Goal: Transaction & Acquisition: Obtain resource

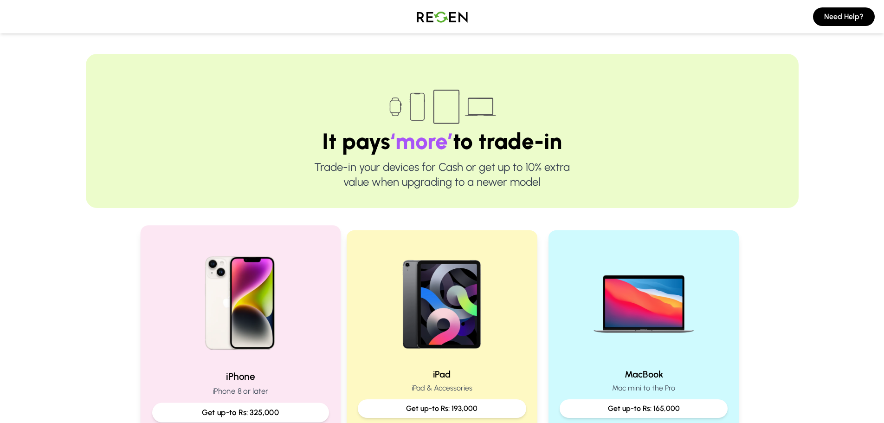
scroll to position [186, 0]
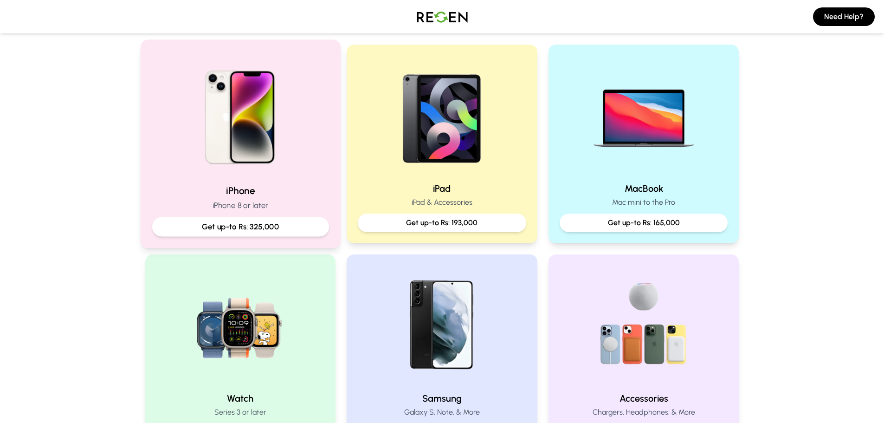
click at [228, 192] on h2 "iPhone" at bounding box center [240, 190] width 177 height 13
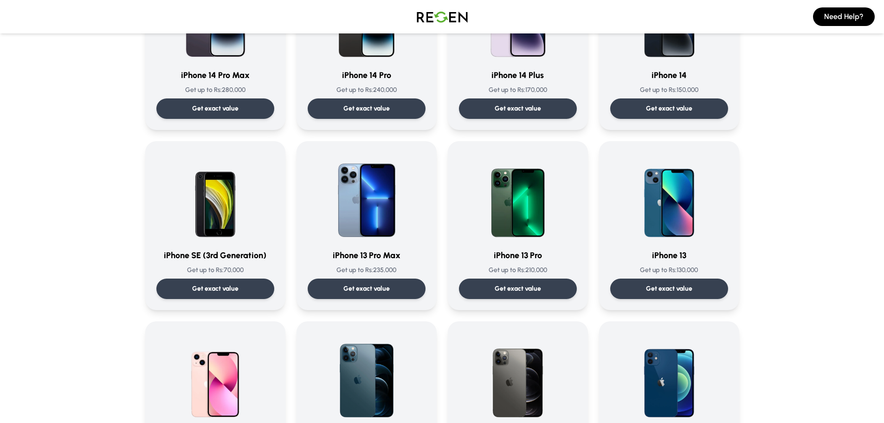
scroll to position [46, 0]
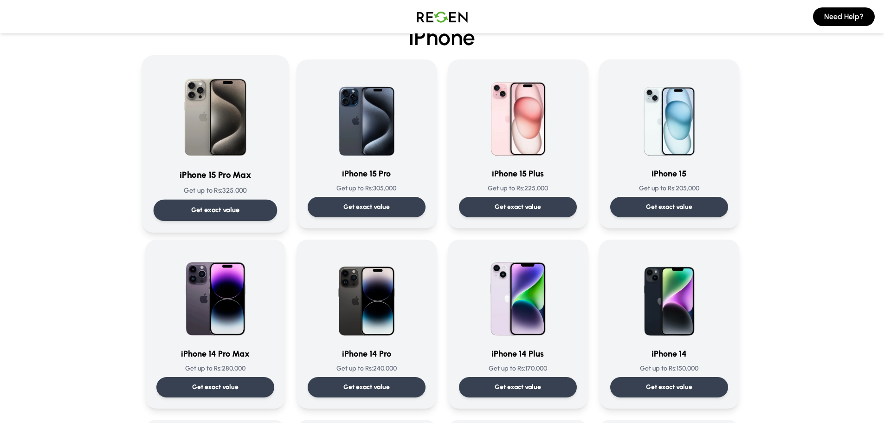
click at [236, 200] on div "Get exact value" at bounding box center [215, 210] width 124 height 21
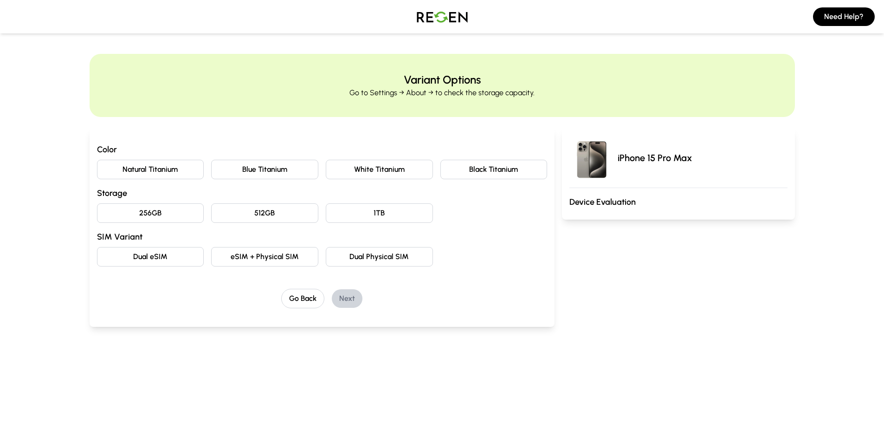
click at [275, 170] on button "Blue Titanium" at bounding box center [264, 169] width 107 height 19
click at [210, 170] on div "Natural Titanium Blue Titanium White Titanium Black Titanium" at bounding box center [322, 169] width 451 height 19
click at [290, 208] on button "512GB" at bounding box center [264, 212] width 107 height 19
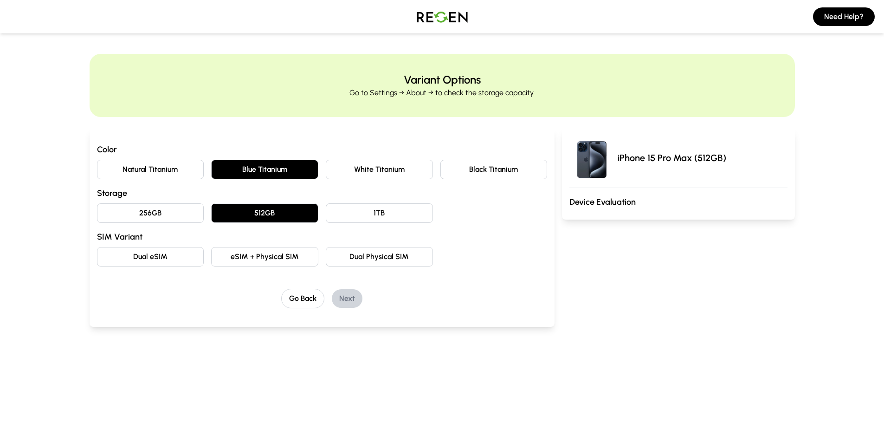
click at [377, 209] on button "1TB" at bounding box center [379, 212] width 107 height 19
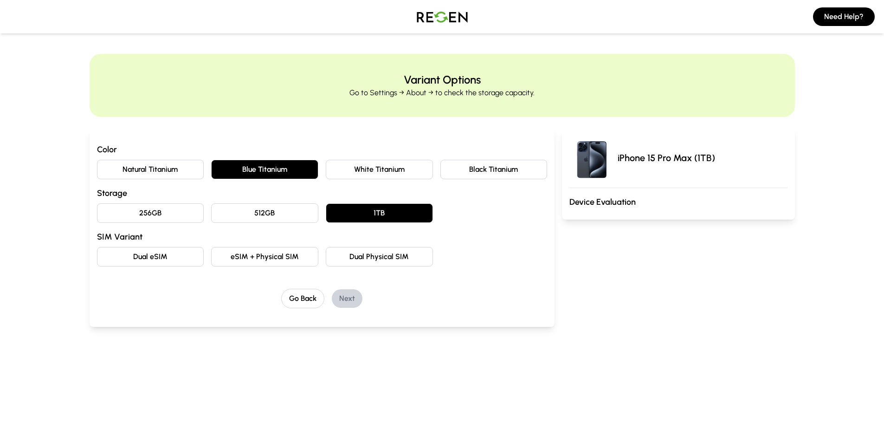
click at [380, 258] on button "Dual Physical SIM" at bounding box center [379, 256] width 107 height 19
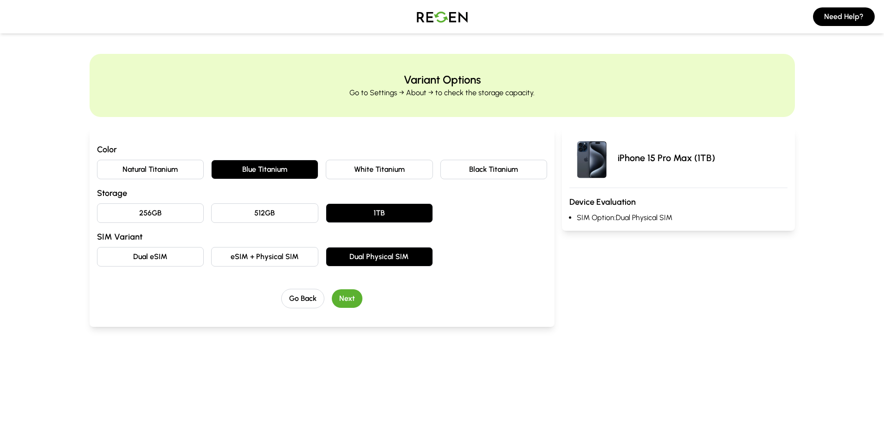
click at [345, 297] on button "Next" at bounding box center [347, 298] width 31 height 19
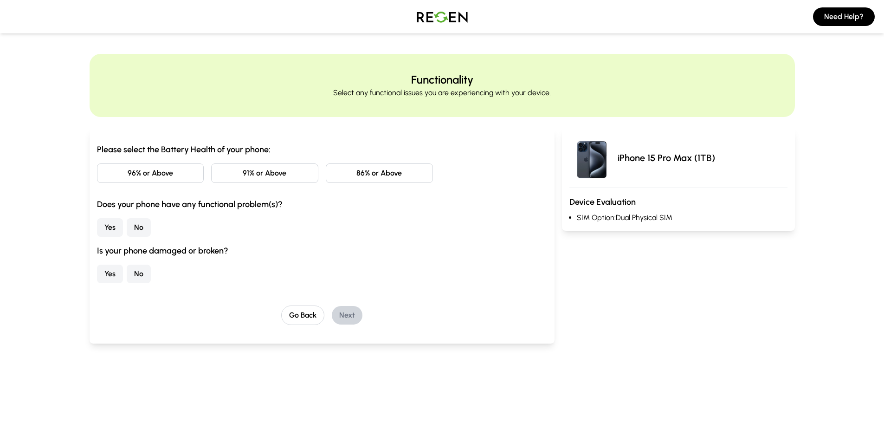
click at [344, 175] on button "86% or Above" at bounding box center [379, 172] width 107 height 19
click at [146, 222] on button "No" at bounding box center [139, 227] width 24 height 19
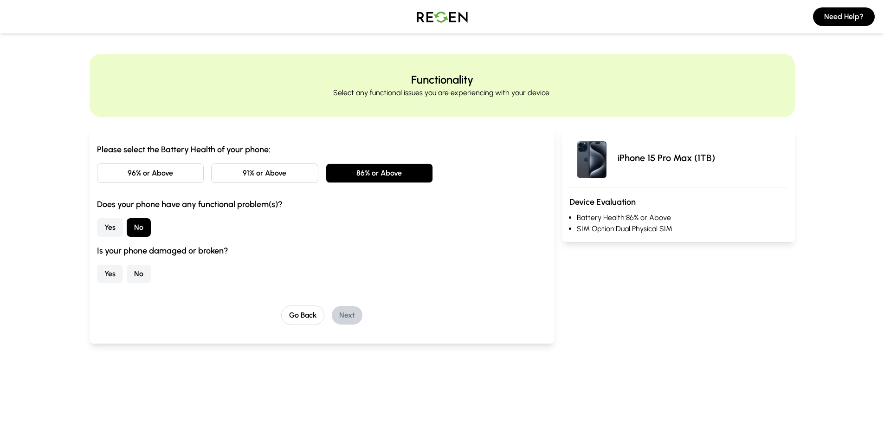
click at [140, 279] on button "No" at bounding box center [139, 273] width 24 height 19
click at [353, 315] on button "Next" at bounding box center [347, 315] width 31 height 19
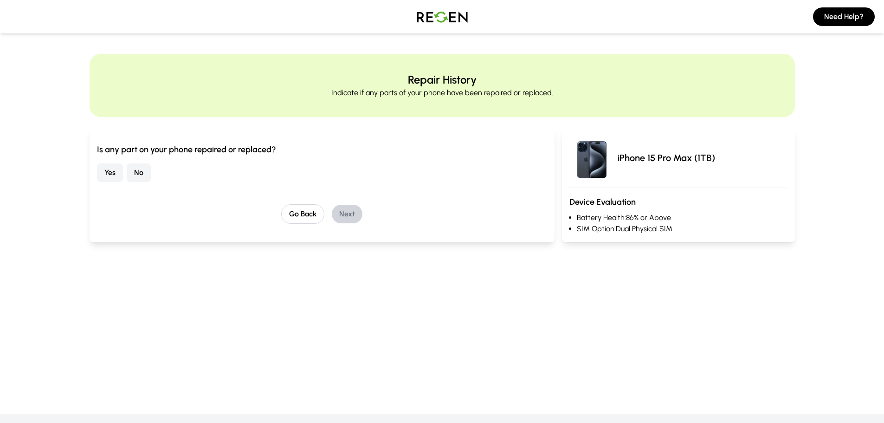
drag, startPoint x: 139, startPoint y: 169, endPoint x: 167, endPoint y: 173, distance: 28.0
click at [138, 169] on button "No" at bounding box center [139, 172] width 24 height 19
click at [346, 219] on button "Next" at bounding box center [347, 214] width 31 height 19
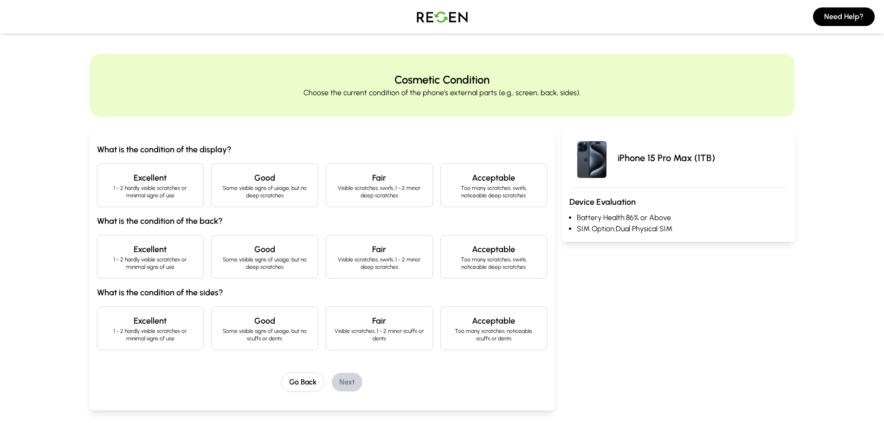
click at [185, 197] on p "1 - 2 hardly visible scratches or minimal signs of use" at bounding box center [150, 191] width 91 height 15
click at [156, 261] on p "1 - 2 hardly visible scratches or minimal signs of use" at bounding box center [150, 263] width 91 height 15
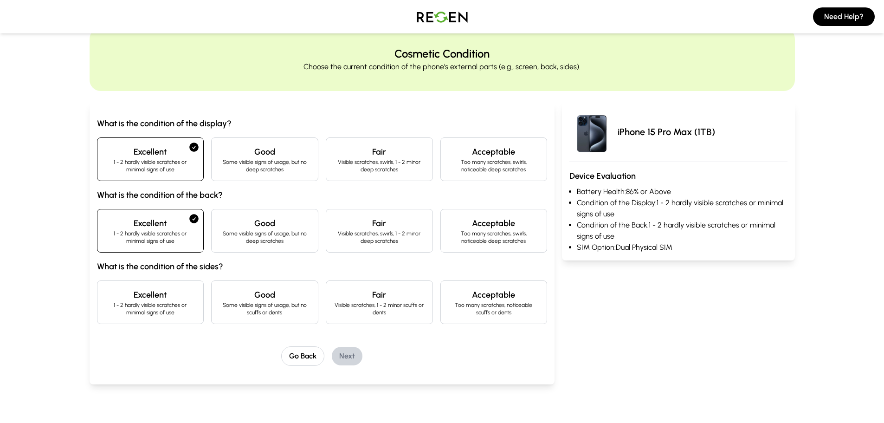
scroll to position [46, 0]
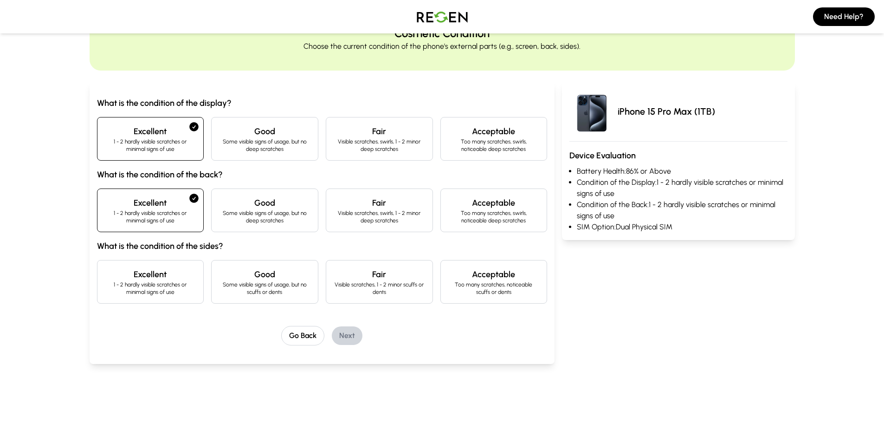
click at [133, 289] on p "1 - 2 hardly visible scratches or minimal signs of use" at bounding box center [150, 288] width 91 height 15
click at [352, 332] on button "Next" at bounding box center [347, 335] width 31 height 19
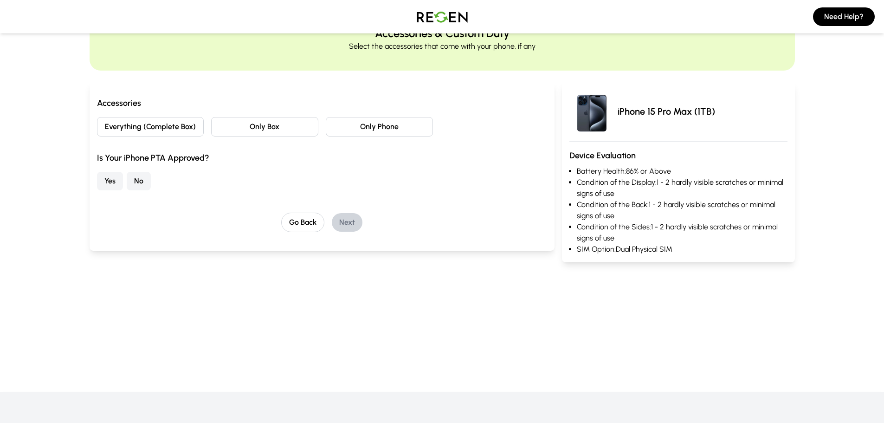
click at [161, 127] on button "Everything (Complete Box)" at bounding box center [150, 126] width 107 height 19
click at [102, 179] on button "Yes" at bounding box center [110, 181] width 26 height 19
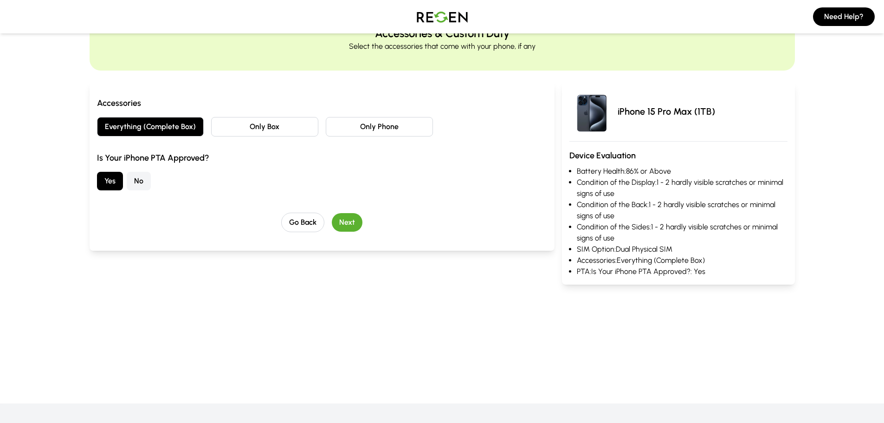
click at [350, 219] on button "Next" at bounding box center [347, 222] width 31 height 19
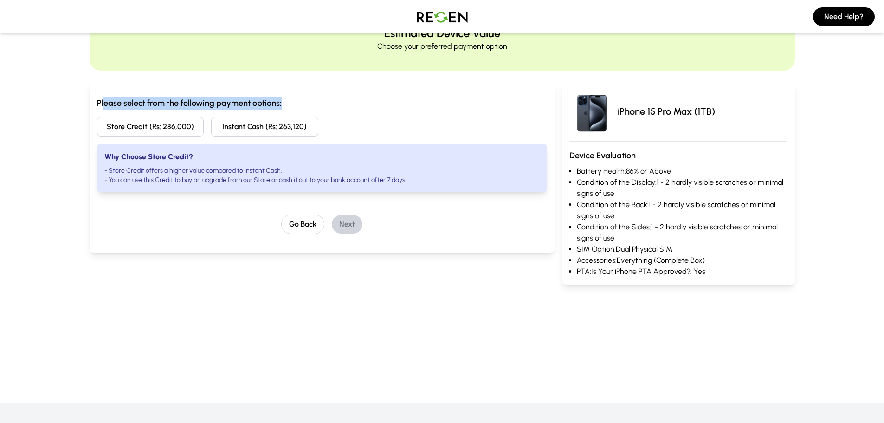
drag, startPoint x: 104, startPoint y: 103, endPoint x: 296, endPoint y: 104, distance: 191.2
click at [295, 104] on h3 "Please select from the following payment options:" at bounding box center [322, 103] width 451 height 13
click at [256, 132] on button "Instant Cash (Rs: 263,120)" at bounding box center [264, 126] width 107 height 19
click at [122, 125] on button "Store Credit (Rs: 286,000)" at bounding box center [150, 126] width 107 height 19
click at [244, 125] on button "Instant Cash (Rs: 263,120)" at bounding box center [264, 126] width 107 height 19
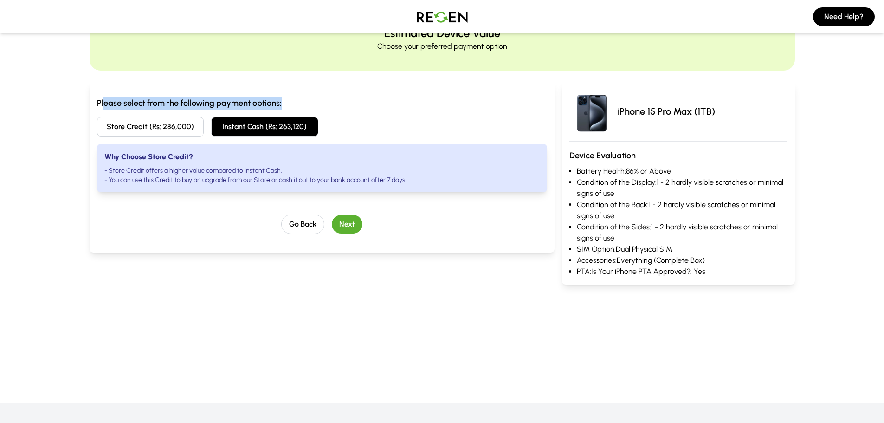
click at [343, 229] on button "Next" at bounding box center [347, 224] width 31 height 19
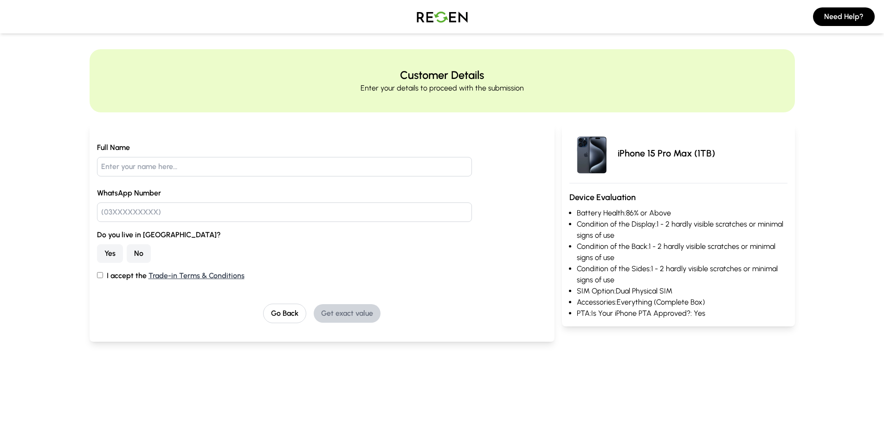
scroll to position [0, 0]
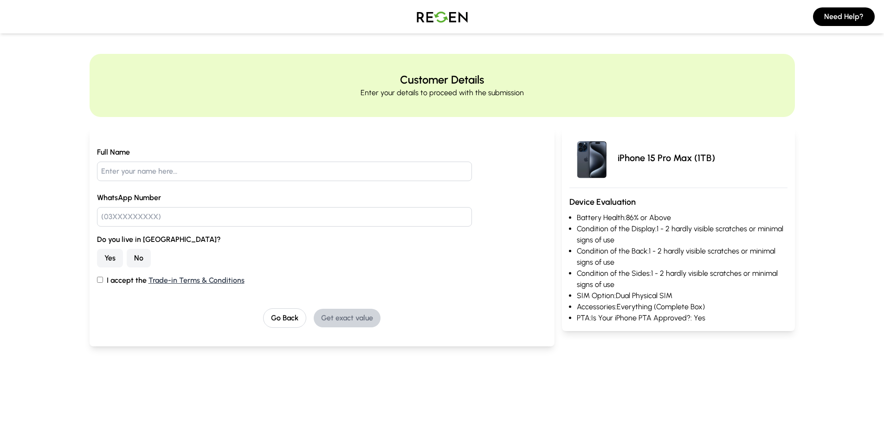
click at [299, 168] on input "text" at bounding box center [284, 170] width 375 height 19
type input "Ali Butt"
type input "03353073070"
click at [111, 258] on button "Yes" at bounding box center [110, 258] width 26 height 19
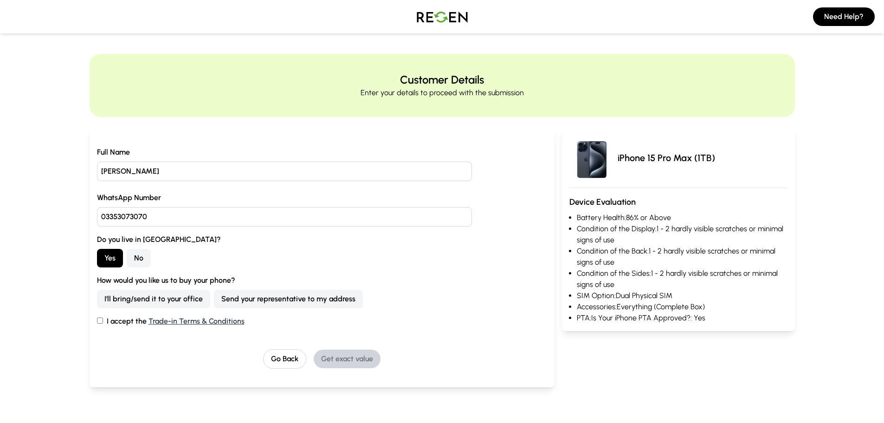
click at [167, 299] on button "I'll bring/send it to your office" at bounding box center [153, 299] width 113 height 19
click at [97, 321] on input "I accept the Trade-in Terms & Conditions" at bounding box center [100, 320] width 6 height 6
checkbox input "true"
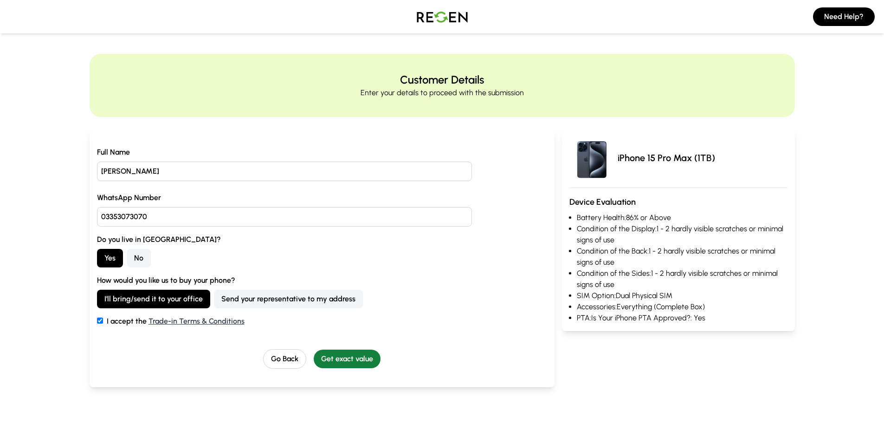
click at [368, 354] on button "Get exact value" at bounding box center [347, 358] width 67 height 19
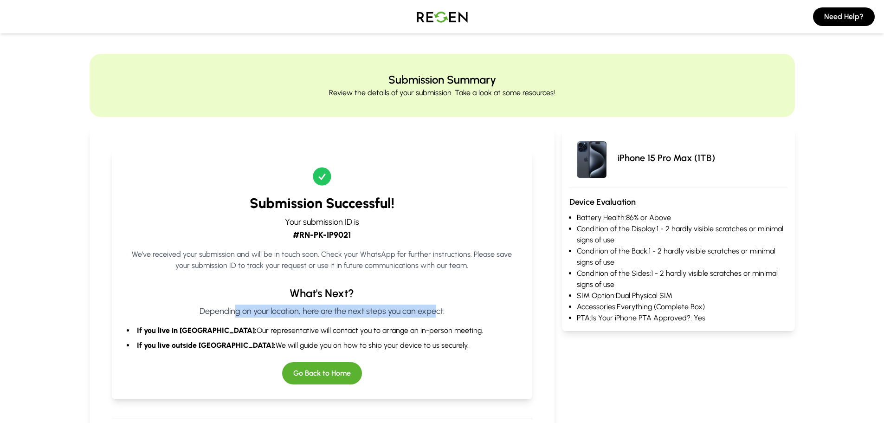
drag, startPoint x: 241, startPoint y: 311, endPoint x: 440, endPoint y: 309, distance: 199.1
click at [440, 309] on p "Depending on your location, here are the next steps you can expect:" at bounding box center [322, 310] width 391 height 13
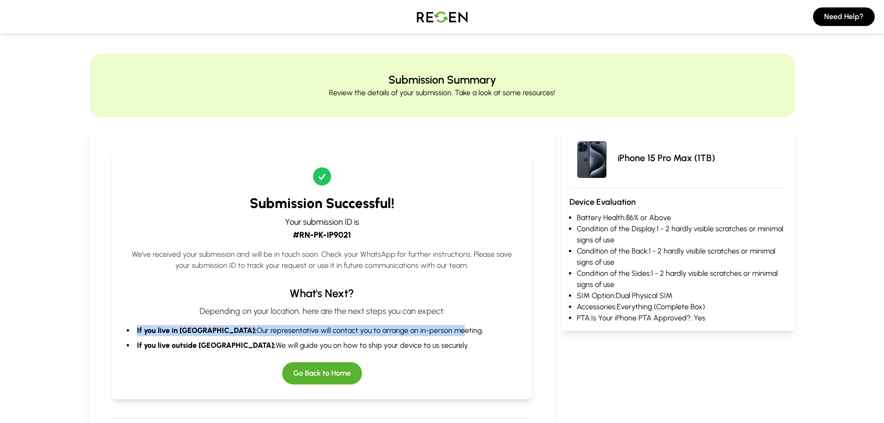
drag, startPoint x: 167, startPoint y: 328, endPoint x: 410, endPoint y: 323, distance: 242.2
click at [409, 323] on div "What's Next? Depending on your location, here are the next steps you can expect…" at bounding box center [322, 318] width 391 height 65
click at [332, 369] on button "Go Back to Home" at bounding box center [322, 373] width 80 height 22
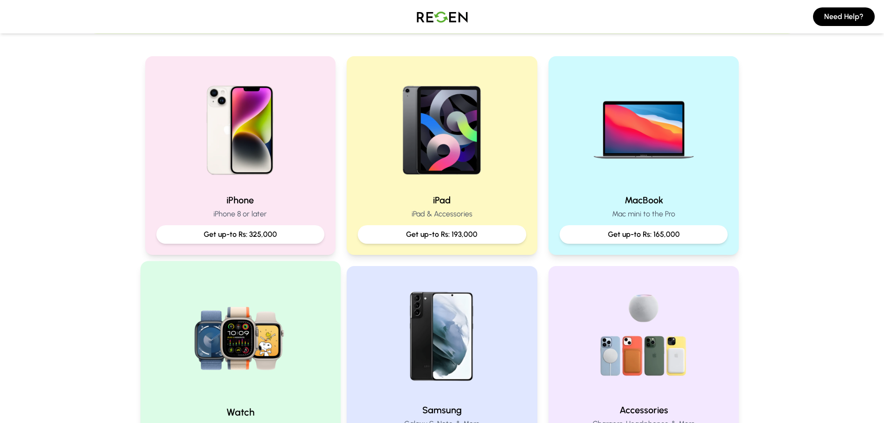
scroll to position [186, 0]
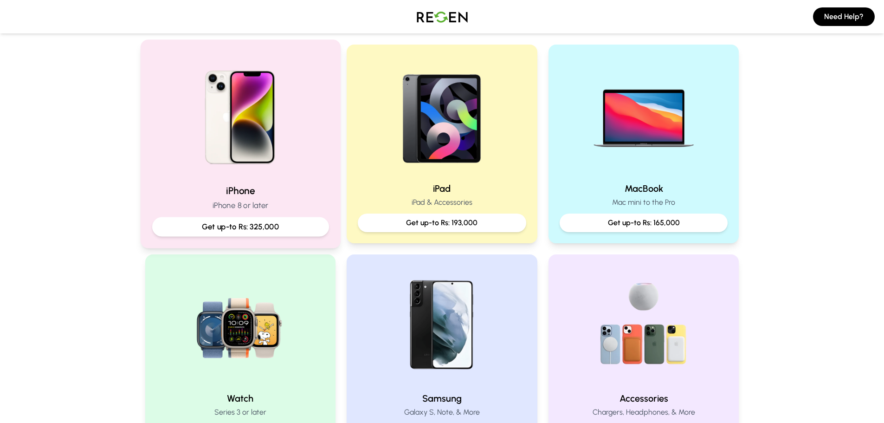
click at [284, 225] on p "Get up-to Rs: 325,000" at bounding box center [240, 227] width 161 height 12
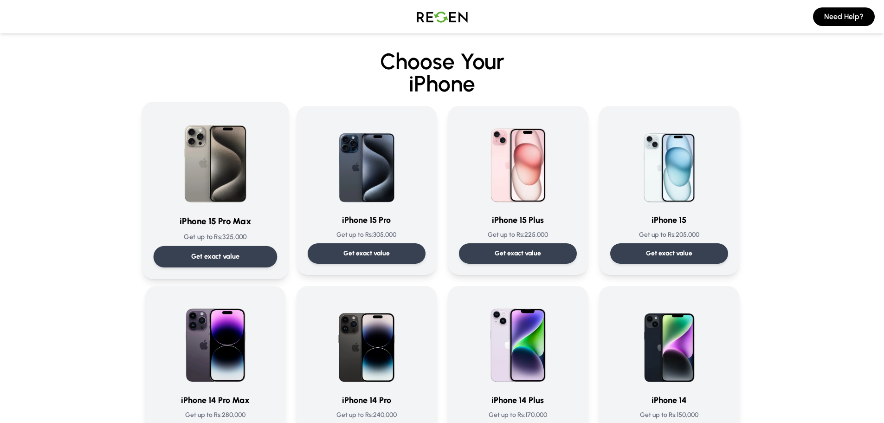
click at [224, 251] on div "Get exact value" at bounding box center [215, 256] width 124 height 21
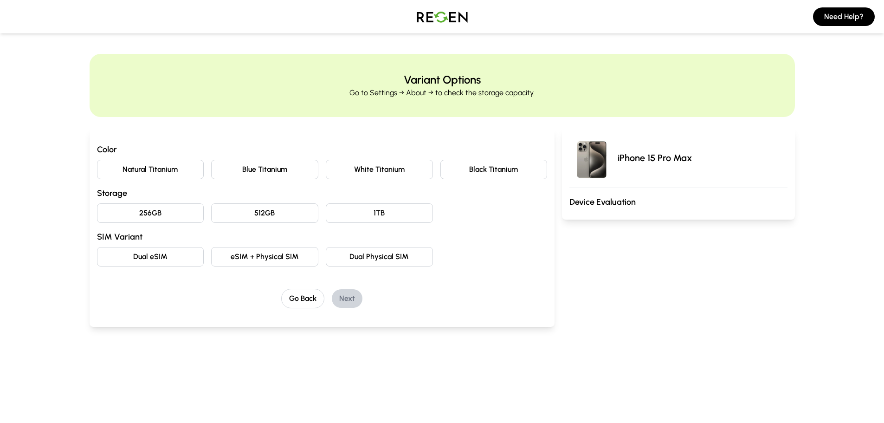
click at [144, 173] on button "Natural Titanium" at bounding box center [150, 169] width 107 height 19
click at [488, 174] on button "Black Titanium" at bounding box center [493, 169] width 107 height 19
click at [389, 214] on button "1TB" at bounding box center [379, 212] width 107 height 19
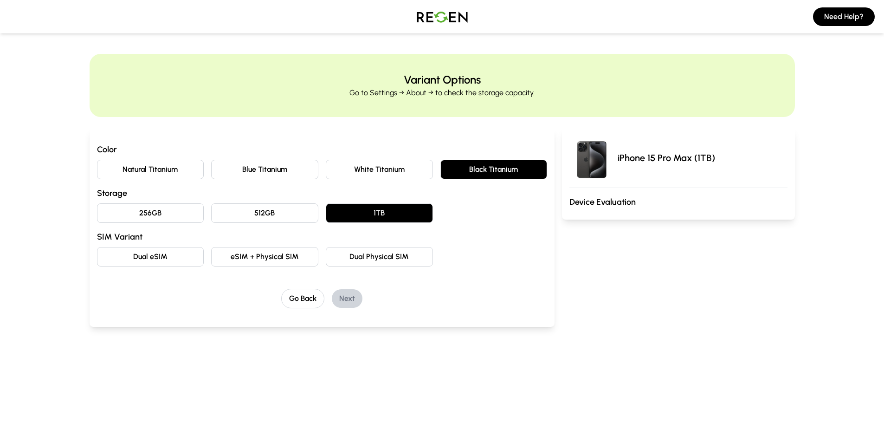
click at [412, 258] on button "Dual Physical SIM" at bounding box center [379, 256] width 107 height 19
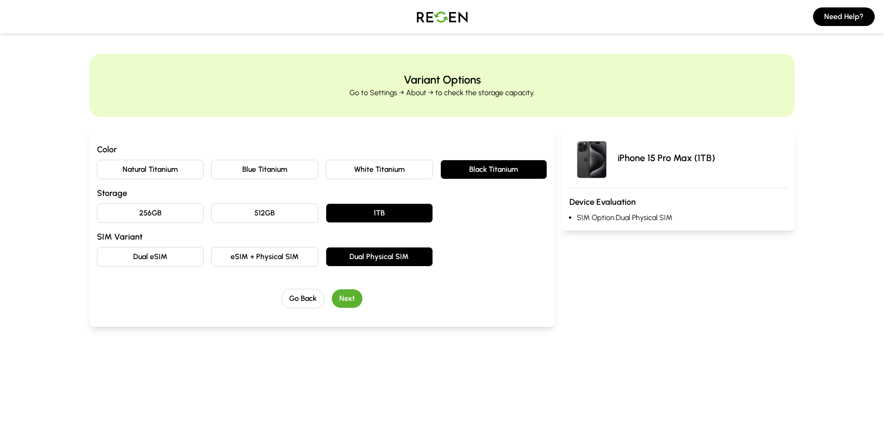
click at [343, 296] on button "Next" at bounding box center [347, 298] width 31 height 19
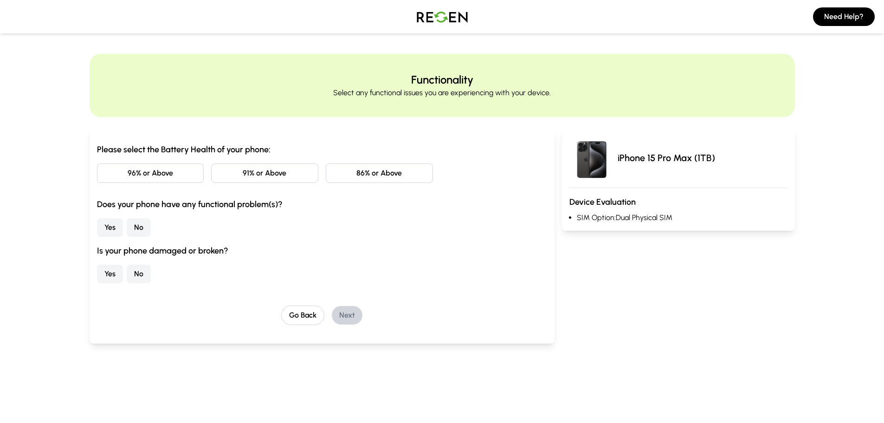
click at [138, 175] on button "96% or Above" at bounding box center [150, 172] width 107 height 19
click at [138, 228] on button "No" at bounding box center [139, 227] width 24 height 19
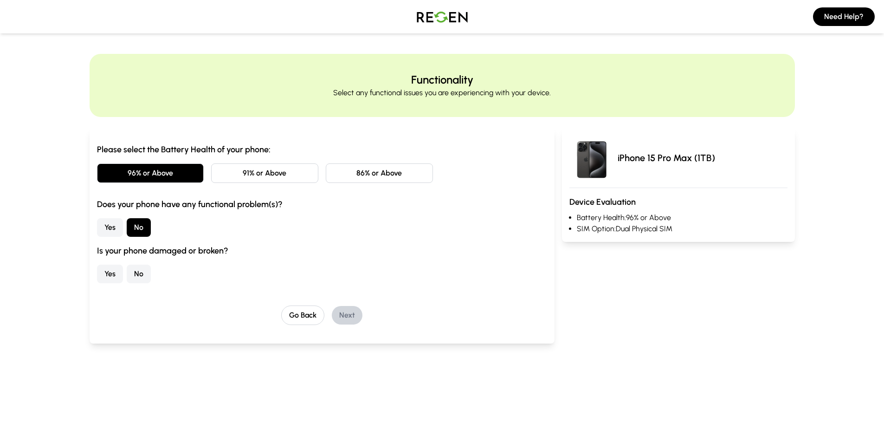
click at [132, 275] on button "No" at bounding box center [139, 273] width 24 height 19
click at [358, 315] on button "Next" at bounding box center [347, 315] width 31 height 19
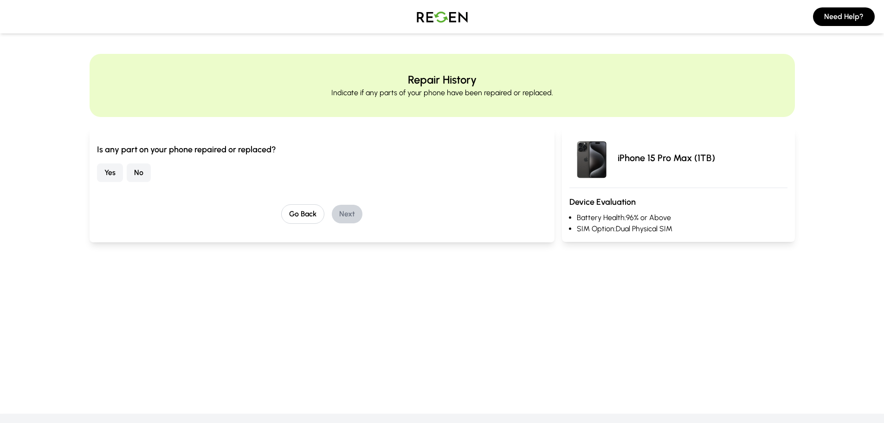
click at [142, 167] on button "No" at bounding box center [139, 172] width 24 height 19
click at [352, 214] on button "Next" at bounding box center [347, 214] width 31 height 19
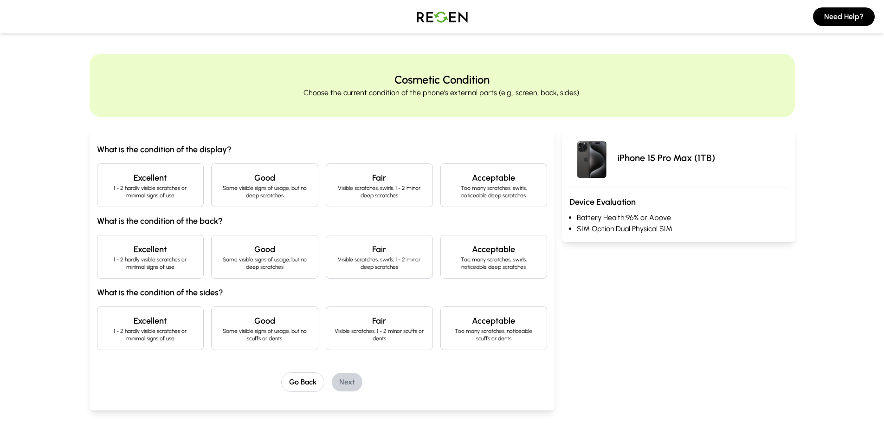
click at [135, 165] on div "Excellent 1 - 2 hardly visible scratches or minimal signs of use" at bounding box center [150, 185] width 107 height 44
click at [153, 263] on p "1 - 2 hardly visible scratches or minimal signs of use" at bounding box center [150, 263] width 91 height 15
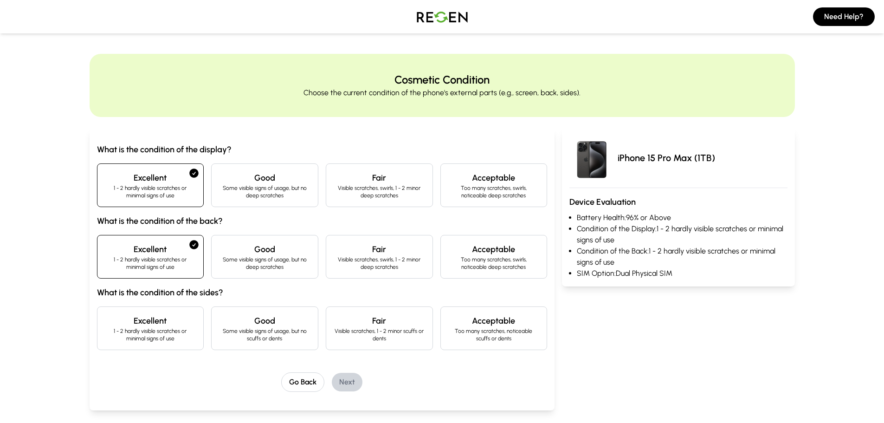
drag, startPoint x: 146, startPoint y: 333, endPoint x: 160, endPoint y: 341, distance: 15.6
click at [146, 333] on p "1 - 2 hardly visible scratches or minimal signs of use" at bounding box center [150, 334] width 91 height 15
click at [354, 383] on button "Next" at bounding box center [347, 382] width 31 height 19
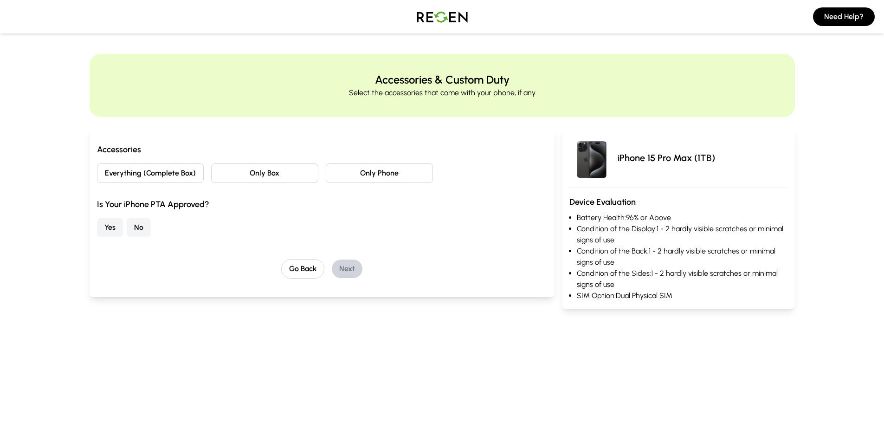
click at [164, 167] on button "Everything (Complete Box)" at bounding box center [150, 172] width 107 height 19
click at [107, 219] on button "Yes" at bounding box center [110, 227] width 26 height 19
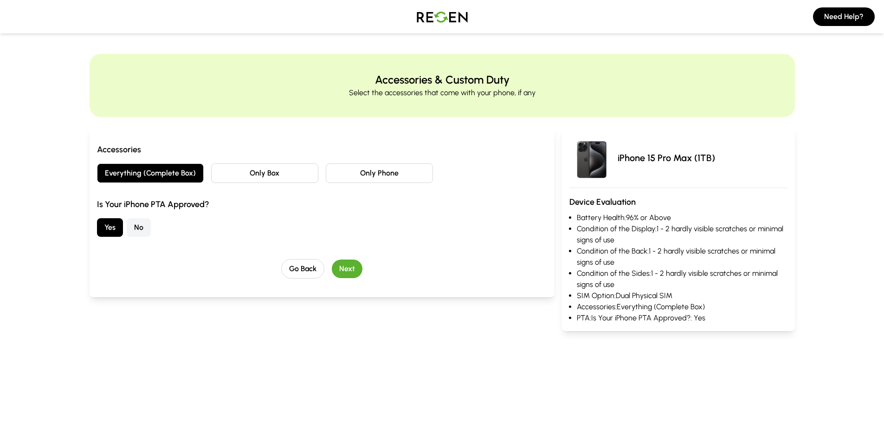
click at [361, 270] on button "Next" at bounding box center [347, 268] width 31 height 19
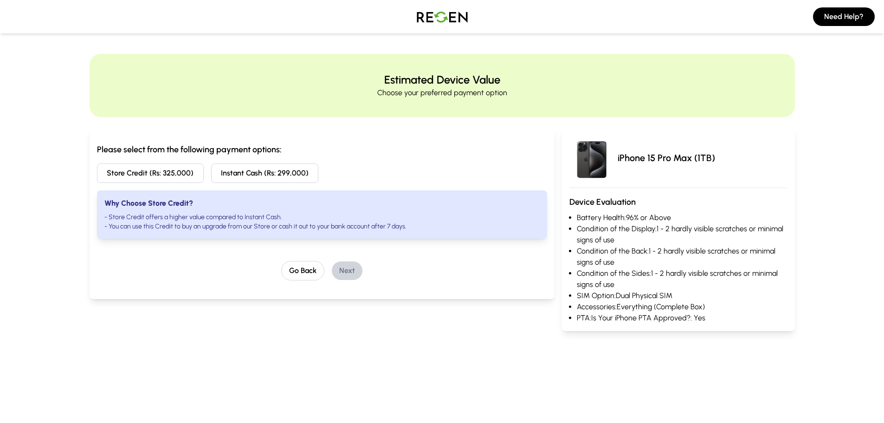
click at [165, 176] on button "Store Credit (Rs: 325,000)" at bounding box center [150, 172] width 107 height 19
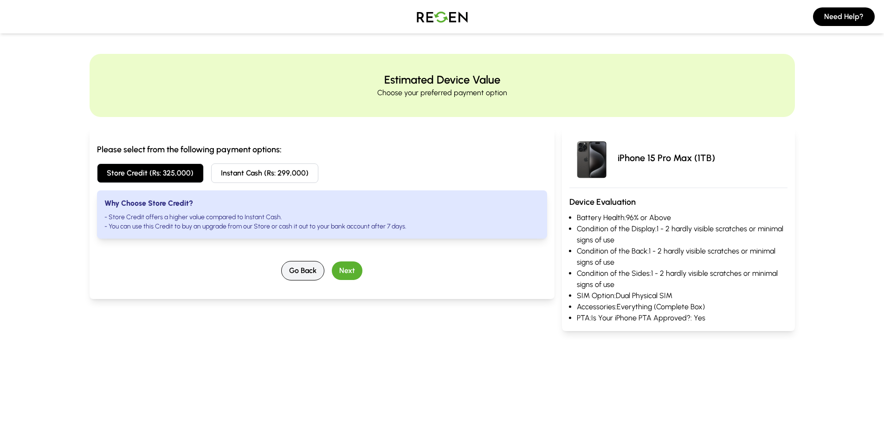
click at [310, 277] on button "Go Back" at bounding box center [302, 270] width 43 height 19
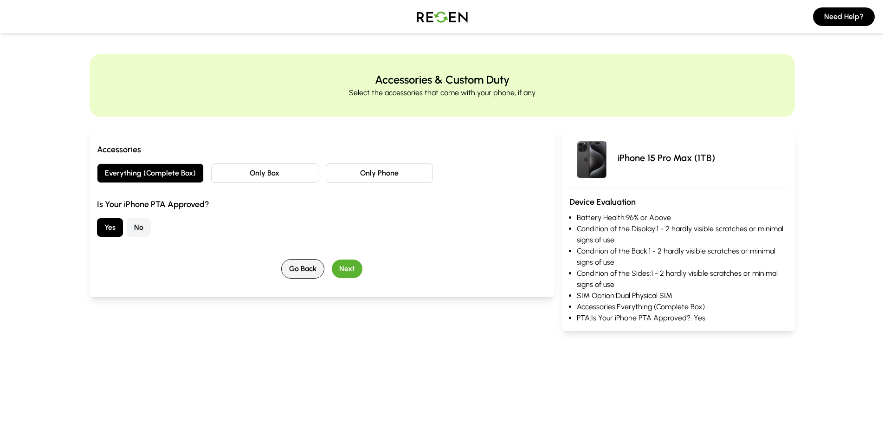
click at [311, 274] on button "Go Back" at bounding box center [302, 268] width 43 height 19
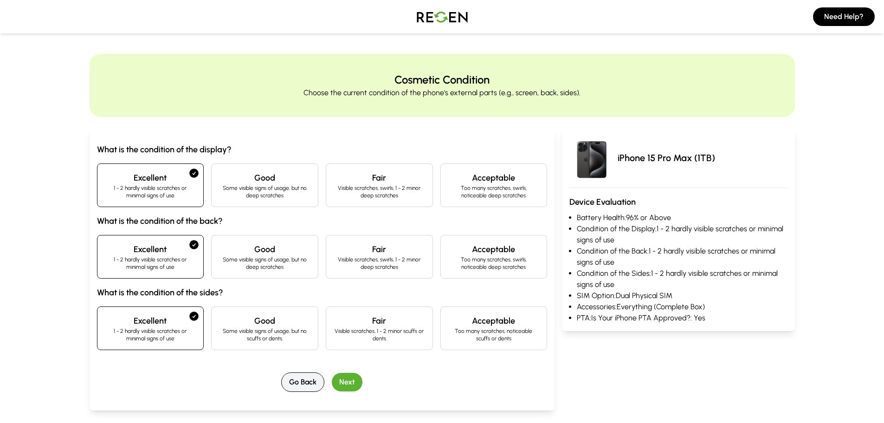
click at [305, 380] on button "Go Back" at bounding box center [302, 381] width 43 height 19
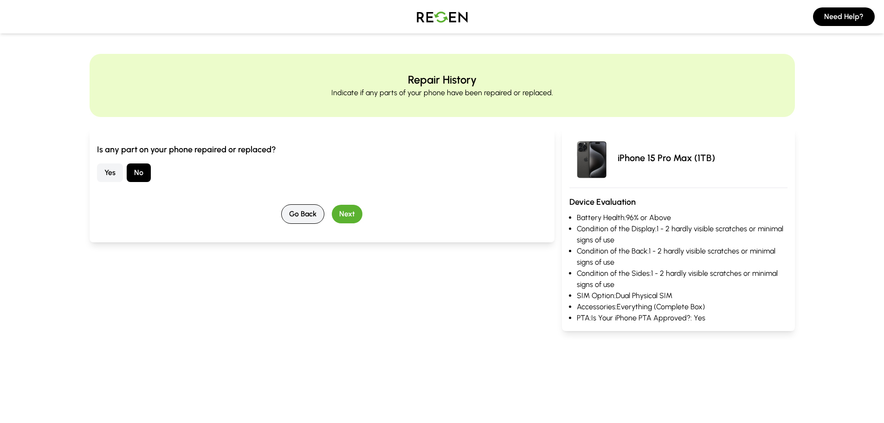
click at [296, 219] on button "Go Back" at bounding box center [302, 213] width 43 height 19
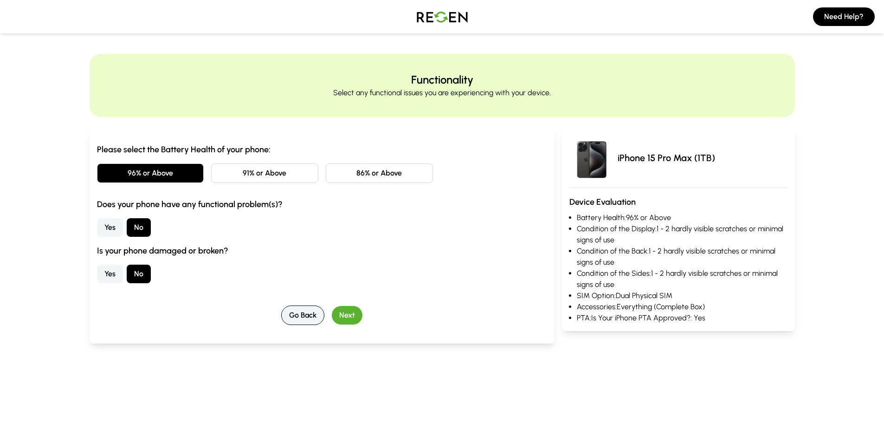
click at [312, 311] on button "Go Back" at bounding box center [302, 314] width 43 height 19
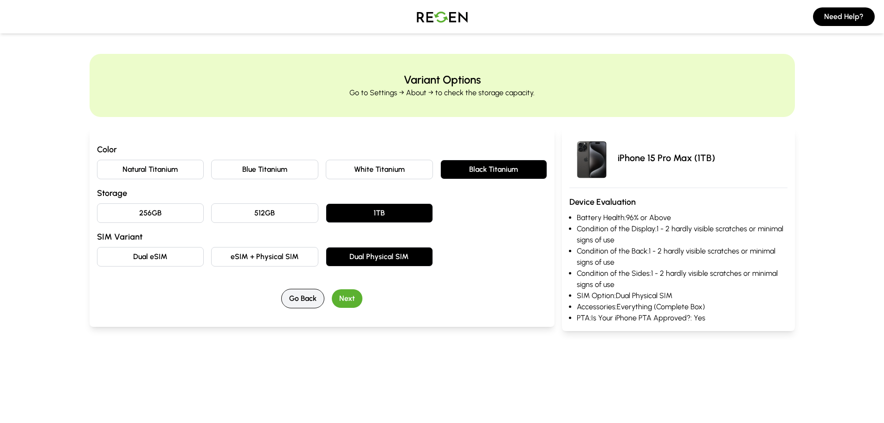
click at [302, 295] on button "Go Back" at bounding box center [302, 298] width 43 height 19
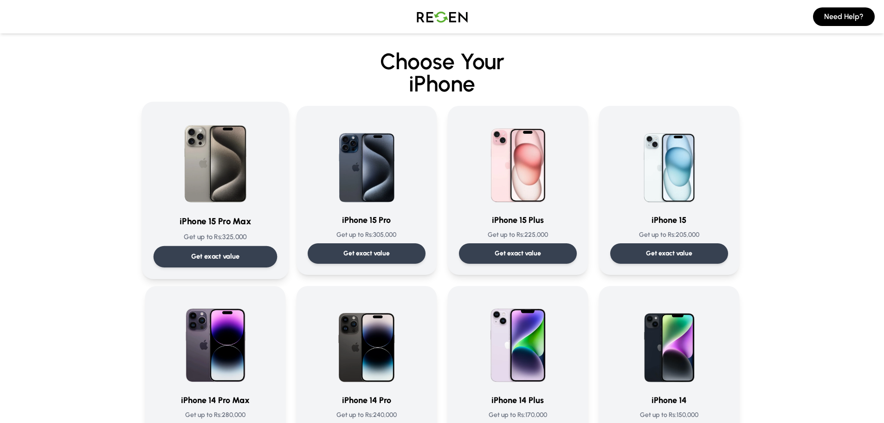
click at [219, 259] on p "Get exact value" at bounding box center [215, 256] width 49 height 10
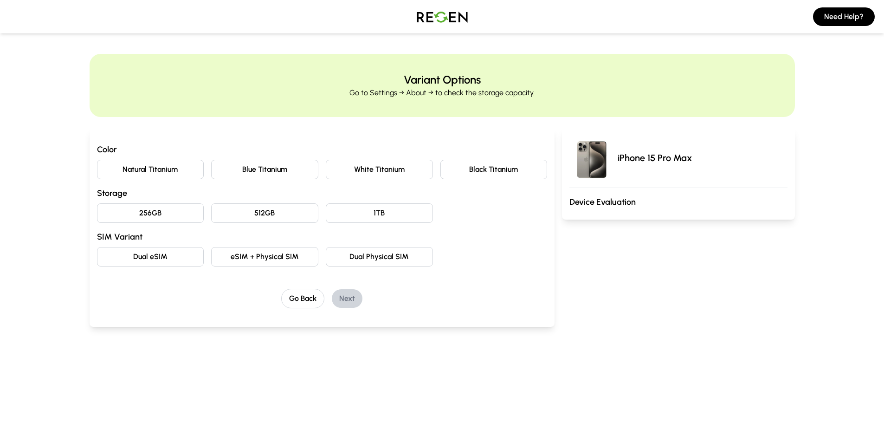
click at [369, 258] on button "Dual Physical SIM" at bounding box center [379, 256] width 107 height 19
click at [376, 214] on button "1TB" at bounding box center [379, 212] width 107 height 19
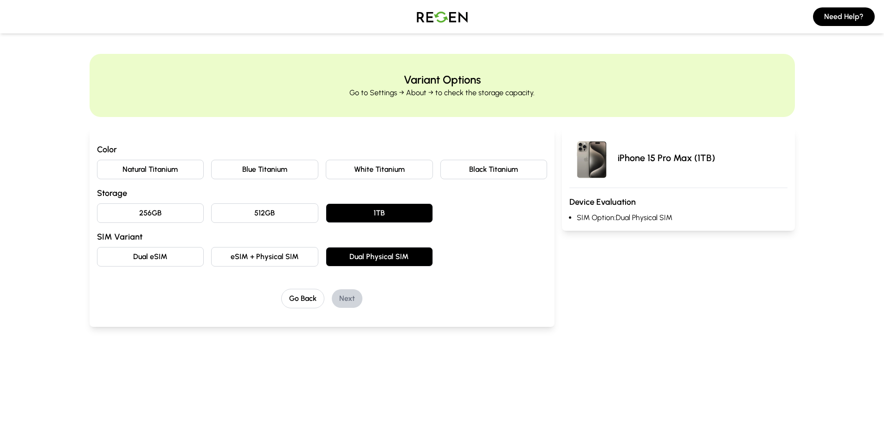
click at [470, 161] on button "Black Titanium" at bounding box center [493, 169] width 107 height 19
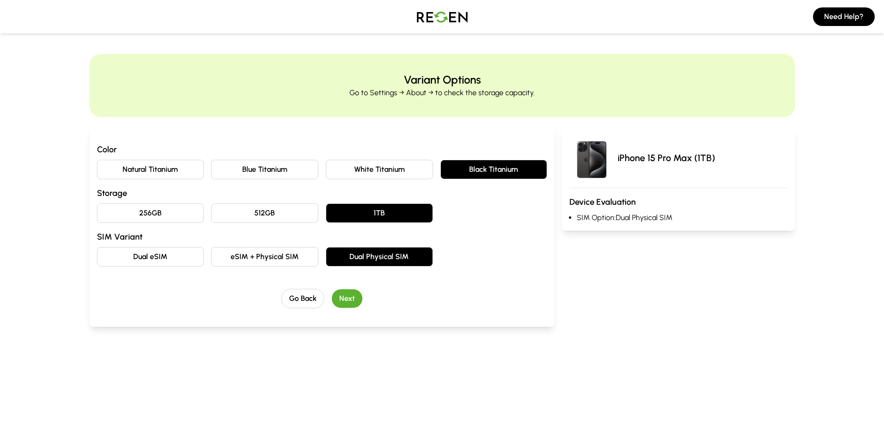
click at [345, 303] on button "Next" at bounding box center [347, 298] width 31 height 19
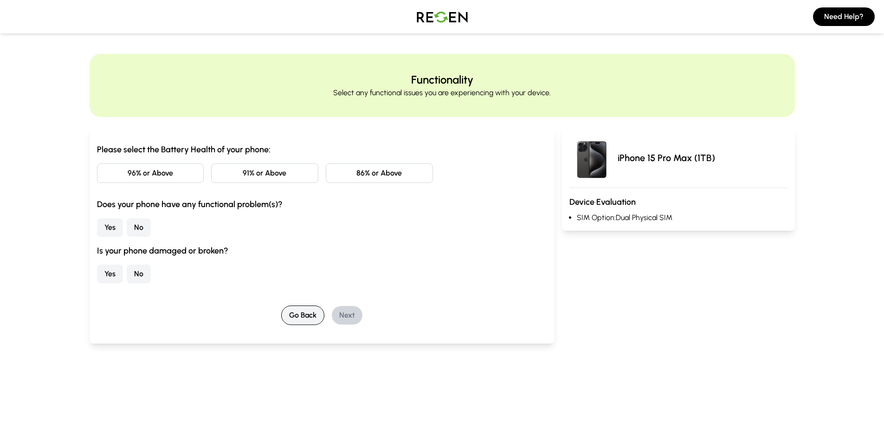
click at [309, 315] on button "Go Back" at bounding box center [302, 314] width 43 height 19
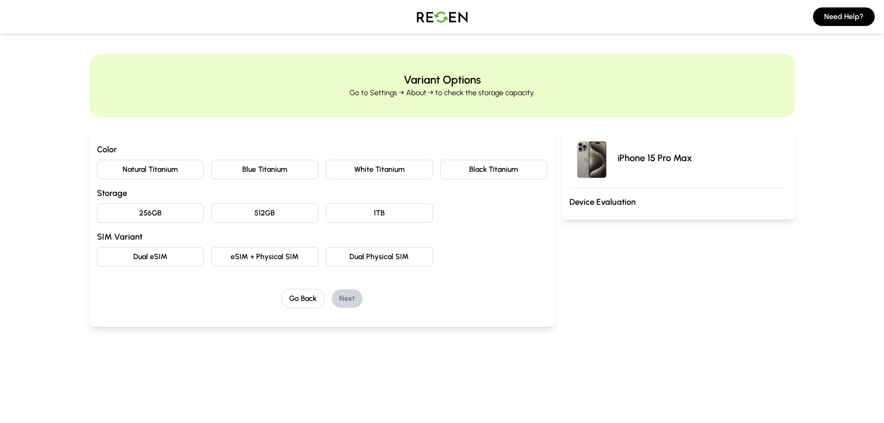
click at [451, 16] on img at bounding box center [442, 17] width 65 height 26
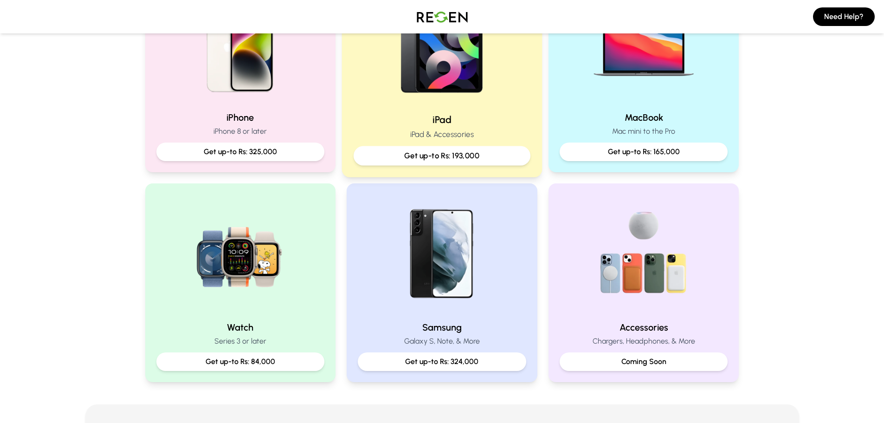
scroll to position [278, 0]
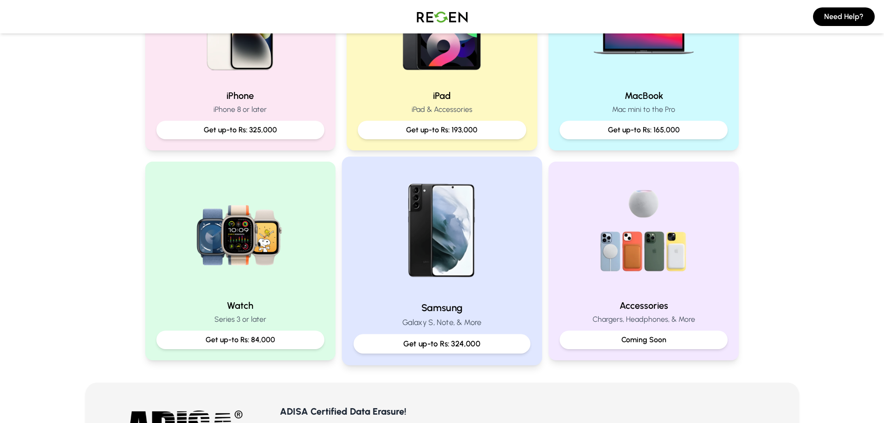
click at [465, 348] on p "Get up-to Rs: 324,000" at bounding box center [441, 344] width 161 height 12
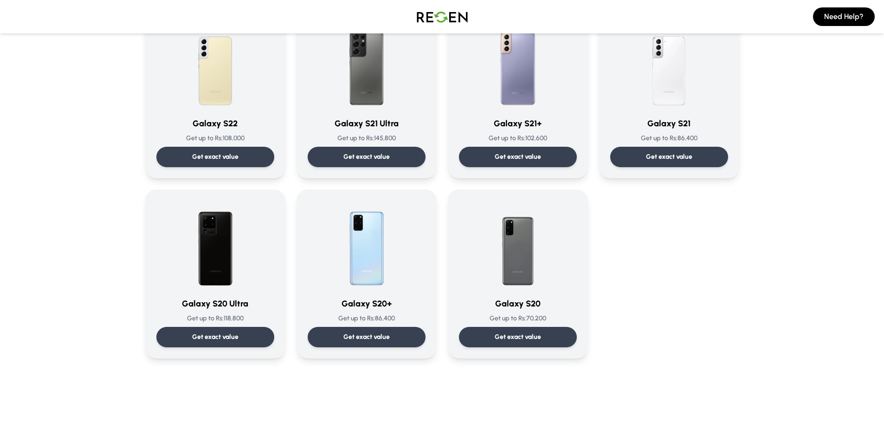
scroll to position [510, 0]
